Goal: Task Accomplishment & Management: Manage account settings

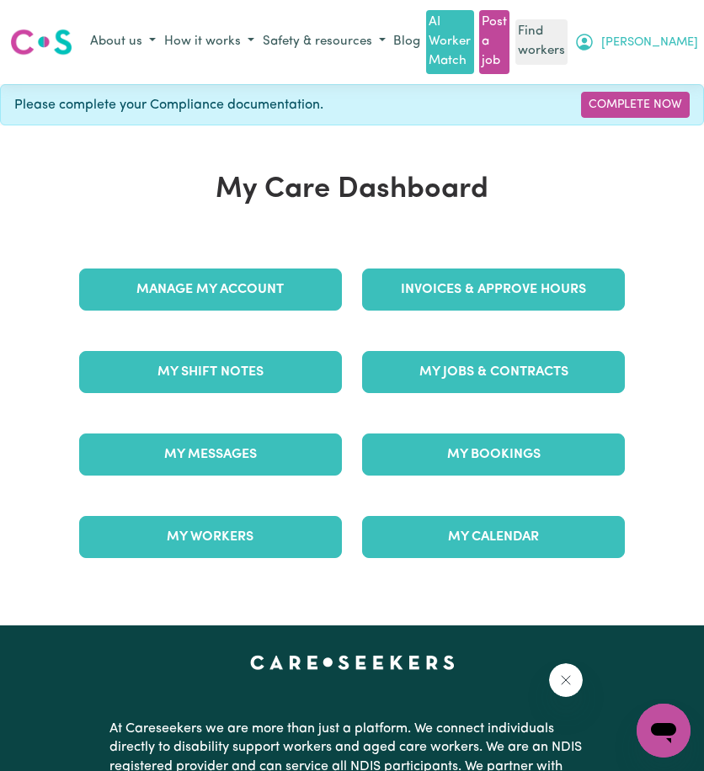
click at [595, 49] on icon "My Account" at bounding box center [584, 42] width 20 height 20
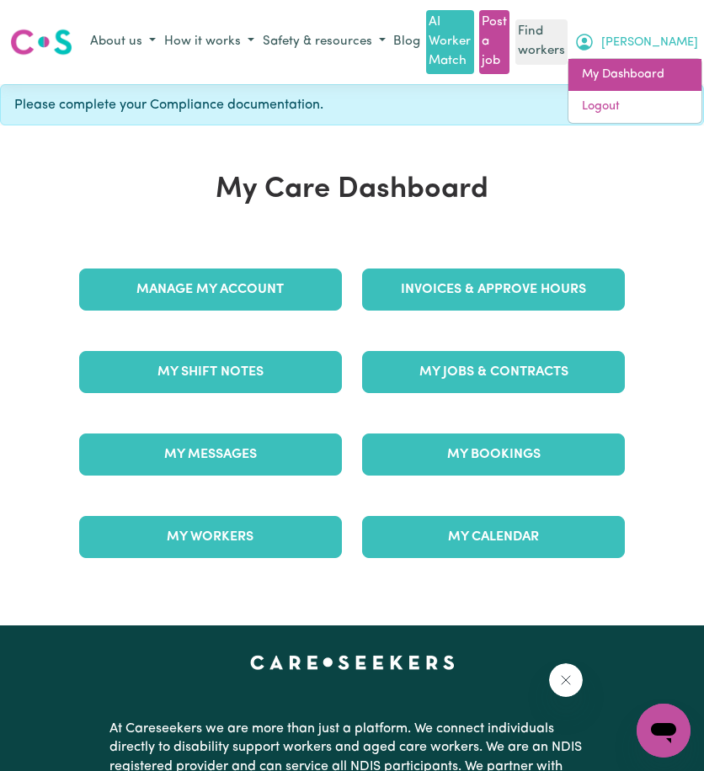
click at [630, 87] on link "My Dashboard" at bounding box center [635, 75] width 133 height 32
click at [683, 68] on link "My Dashboard" at bounding box center [635, 75] width 133 height 32
click at [645, 83] on link "My Dashboard" at bounding box center [635, 75] width 133 height 32
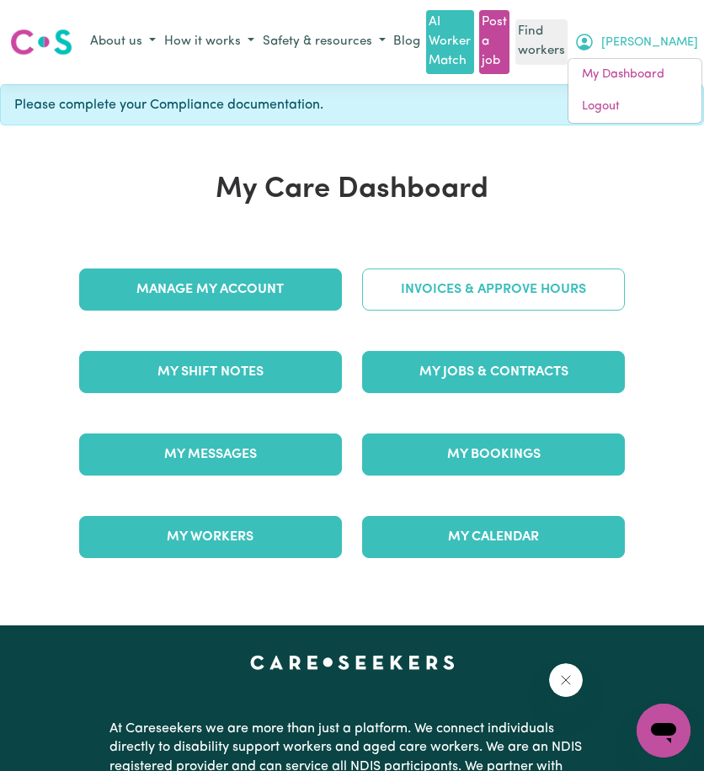
click at [468, 280] on link "Invoices & Approve Hours" at bounding box center [493, 290] width 263 height 42
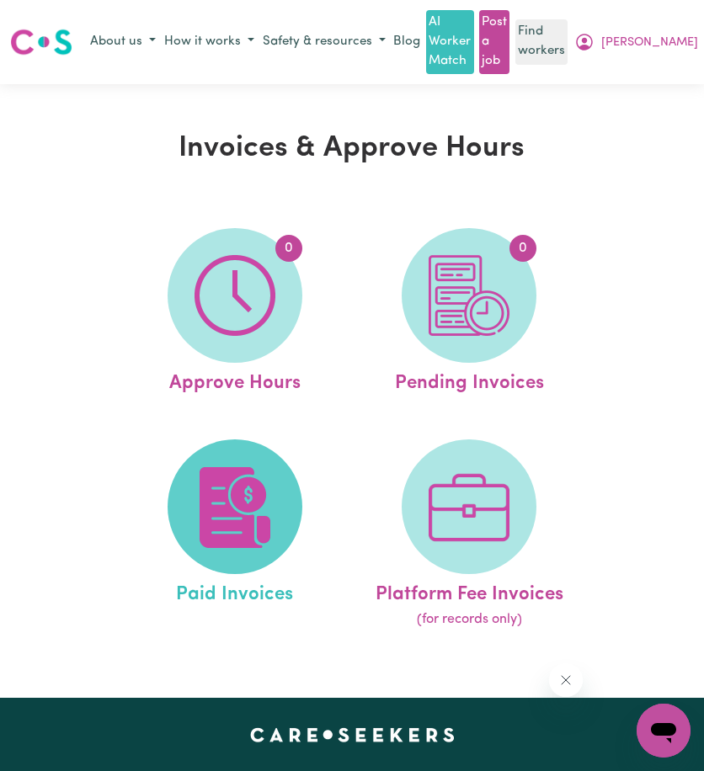
click at [216, 469] on img at bounding box center [235, 507] width 81 height 81
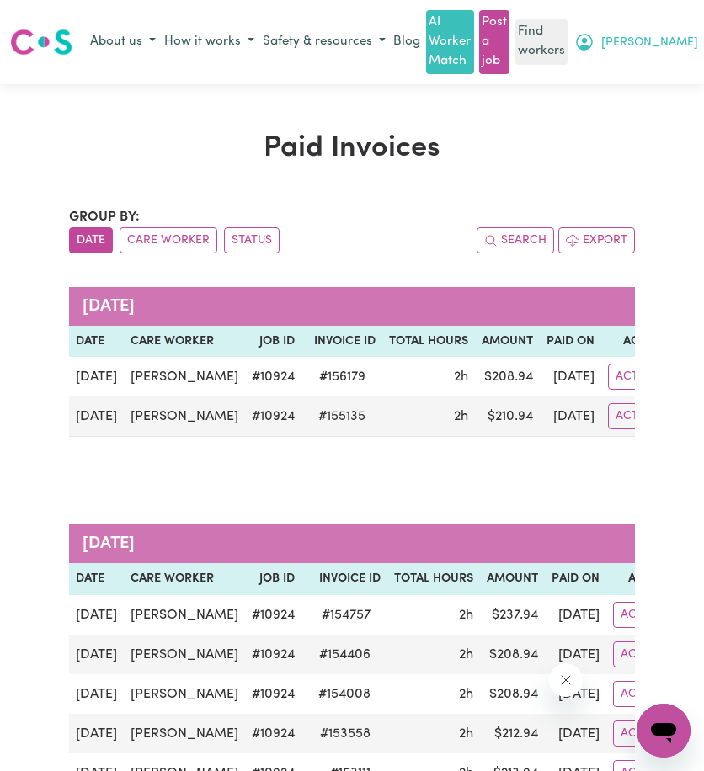
click at [698, 45] on span "[PERSON_NAME]" at bounding box center [649, 43] width 97 height 19
click at [664, 104] on link "Logout" at bounding box center [635, 107] width 133 height 32
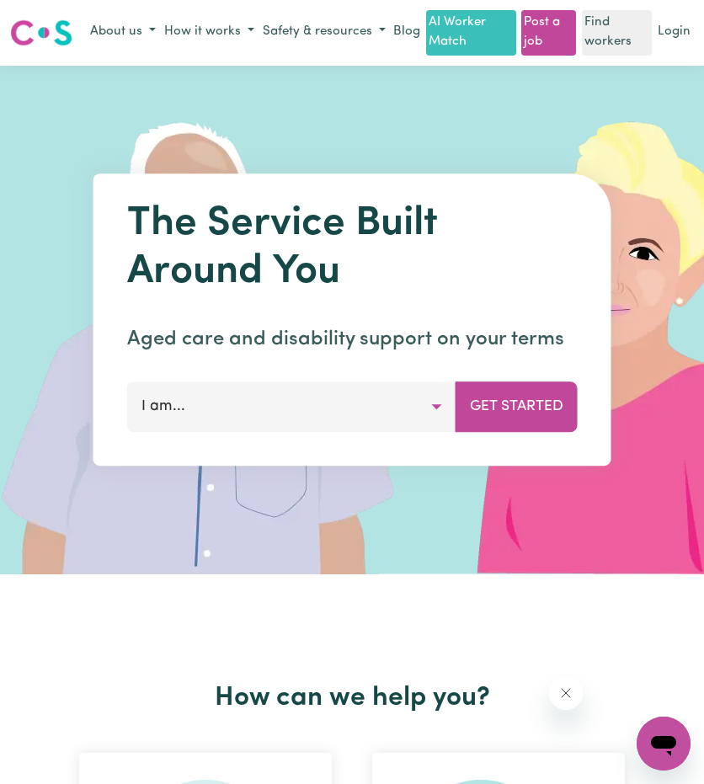
click at [681, 56] on div "About us How it works Safety & resources Blog AI Worker Match Post a job Find w…" at bounding box center [390, 32] width 608 height 45
click at [681, 45] on link "Login" at bounding box center [674, 32] width 40 height 26
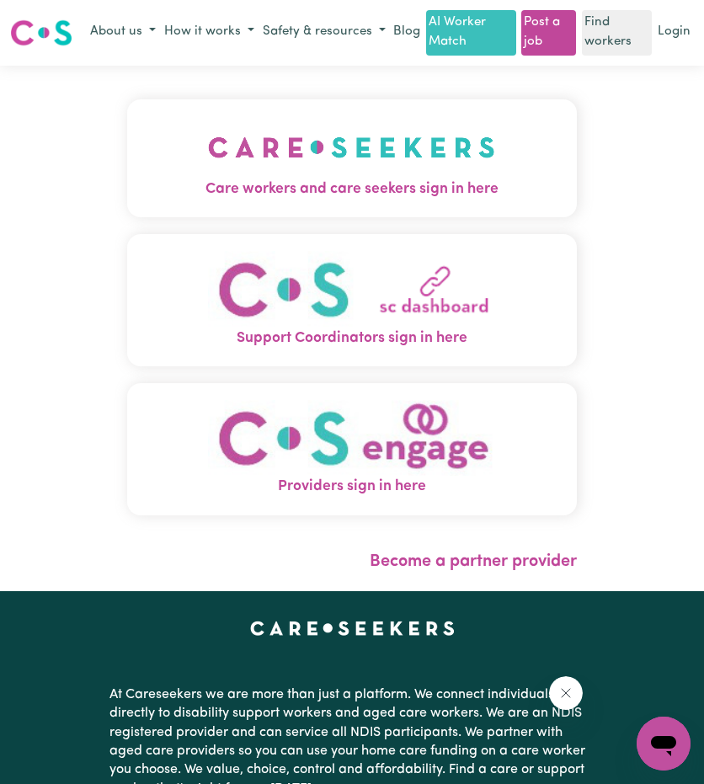
drag, startPoint x: 296, startPoint y: 143, endPoint x: 286, endPoint y: 165, distance: 24.5
click at [296, 143] on img "Care workers and care seekers sign in here" at bounding box center [351, 147] width 287 height 62
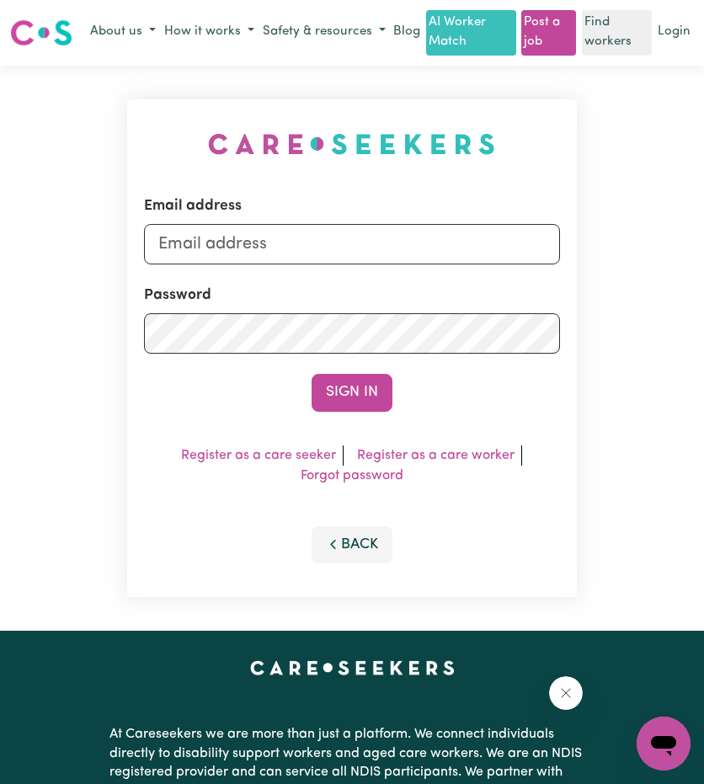
click at [280, 174] on div "Email address Password Sign In Register as a care seeker Register as a care wor…" at bounding box center [351, 349] width 469 height 566
click at [204, 252] on input "Email address" at bounding box center [351, 244] width 415 height 40
drag, startPoint x: 243, startPoint y: 267, endPoint x: 563, endPoint y: 267, distance: 320.0
click at [553, 264] on input "[EMAIL_ADDRESS][PERSON_NAME][DOMAIN_NAME]" at bounding box center [351, 244] width 415 height 40
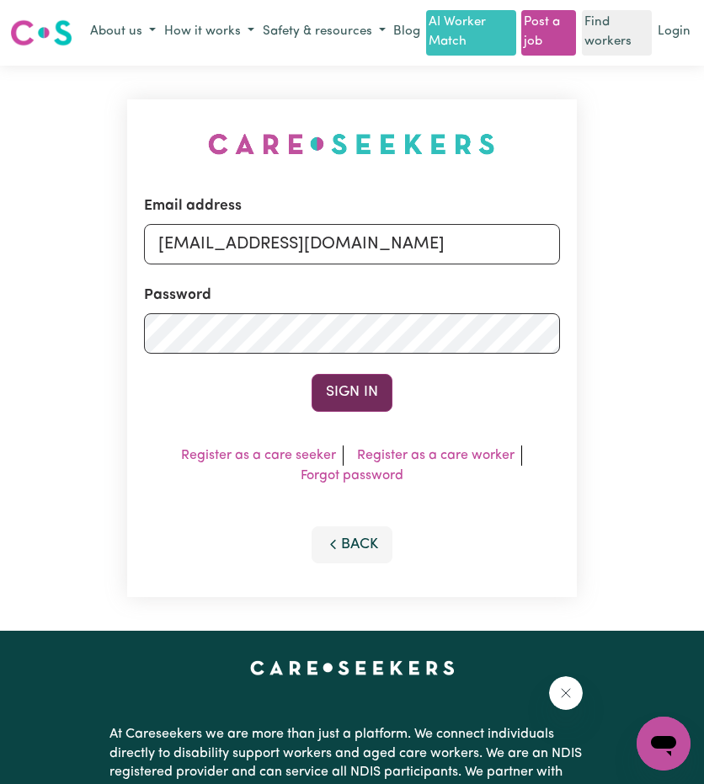
type input "[EMAIL_ADDRESS][DOMAIN_NAME]"
click at [354, 408] on button "Sign In" at bounding box center [352, 392] width 81 height 37
